Goal: Task Accomplishment & Management: Complete application form

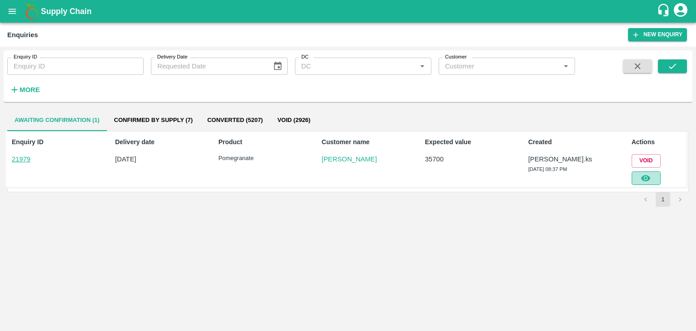
click at [648, 178] on icon "button" at bounding box center [646, 178] width 10 height 10
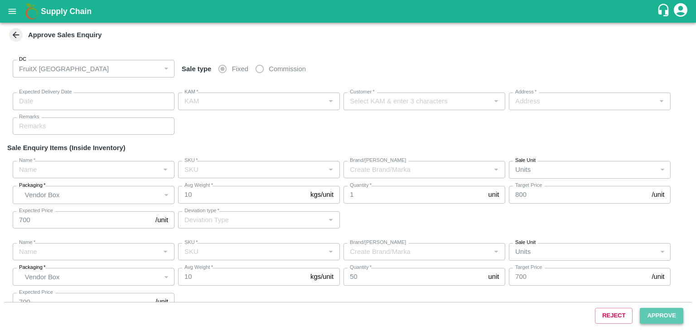
type input "147"
click at [652, 310] on button "Approve" at bounding box center [662, 316] width 44 height 16
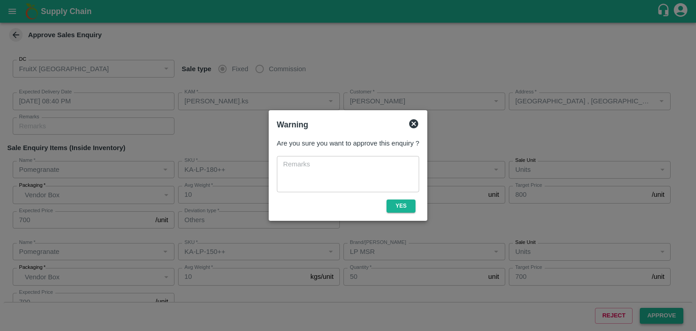
type input "[DATE] 08:40 PM"
type input "[PERSON_NAME].ks"
type input "[PERSON_NAME]"
type input "[GEOGRAPHIC_DATA] , [GEOGRAPHIC_DATA], [GEOGRAPHIC_DATA] , [GEOGRAPHIC_DATA], […"
type input "Pomegranate"
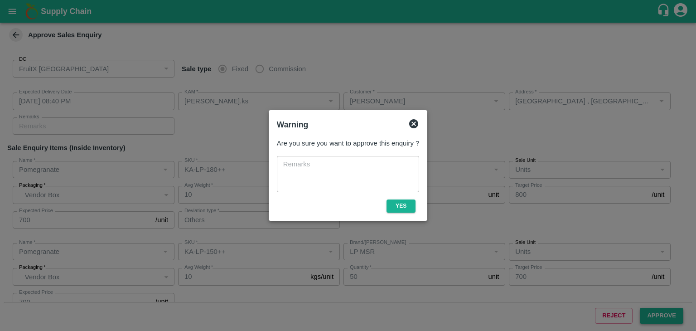
type input "KA-LP-180++"
type input "LP MSR"
type input "Others"
type input "Pomegranate"
type input "KA-LP-150++"
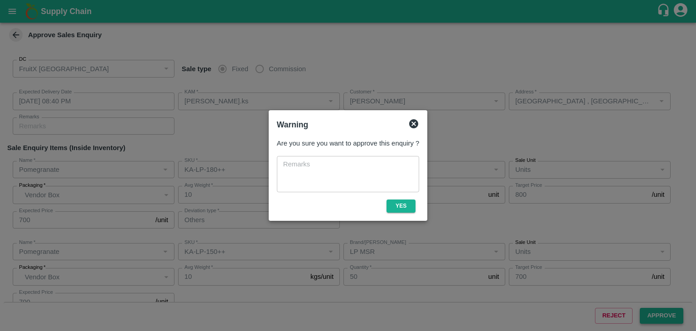
type input "LP MSR"
click at [398, 202] on button "Yes" at bounding box center [401, 205] width 29 height 13
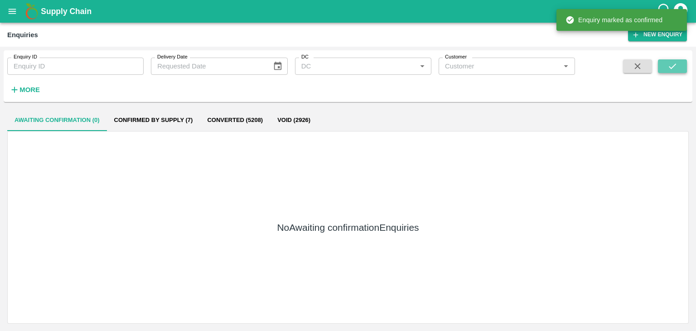
click at [675, 65] on icon "submit" at bounding box center [672, 65] width 7 height 5
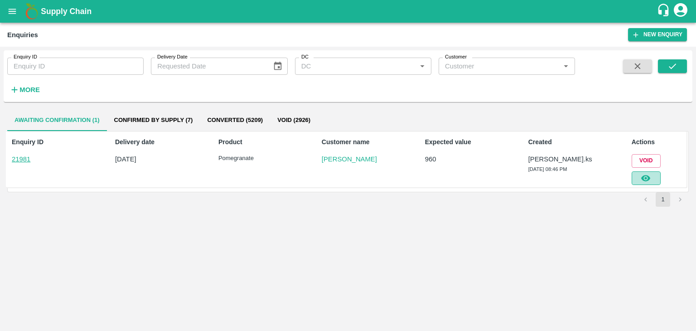
click at [655, 178] on button "button" at bounding box center [646, 178] width 29 height 14
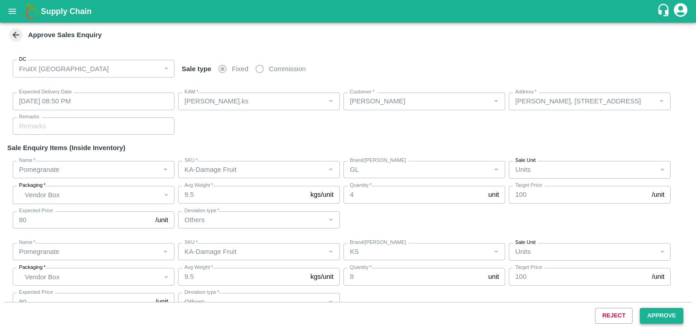
click at [643, 321] on button "Approve" at bounding box center [662, 316] width 44 height 16
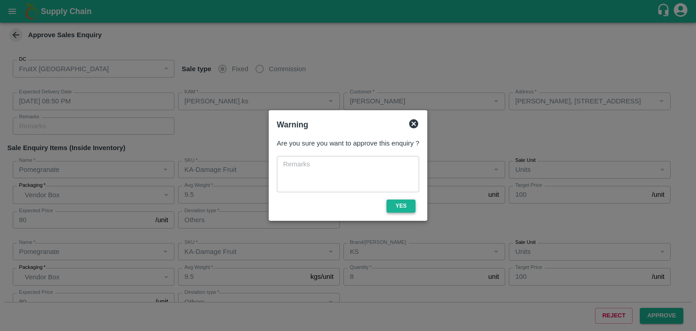
click at [397, 206] on button "Yes" at bounding box center [401, 205] width 29 height 13
